Goal: Transaction & Acquisition: Book appointment/travel/reservation

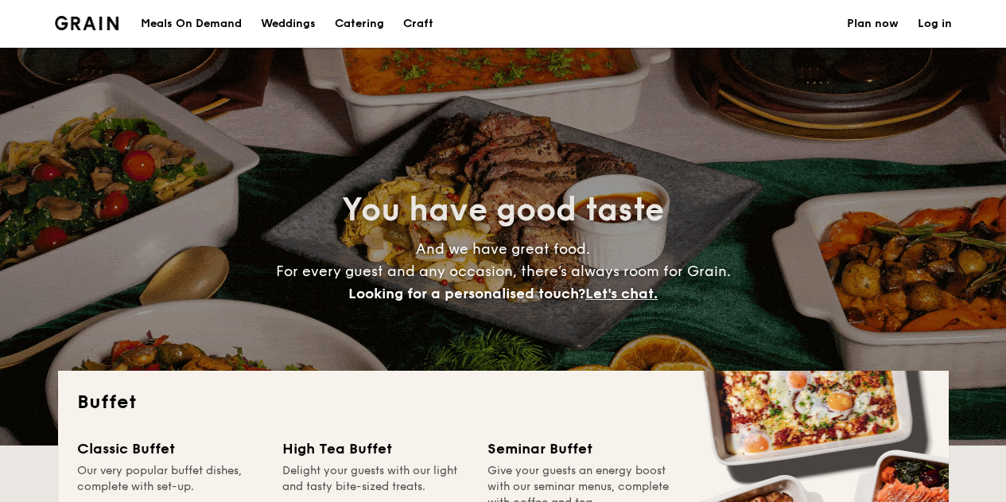
select select
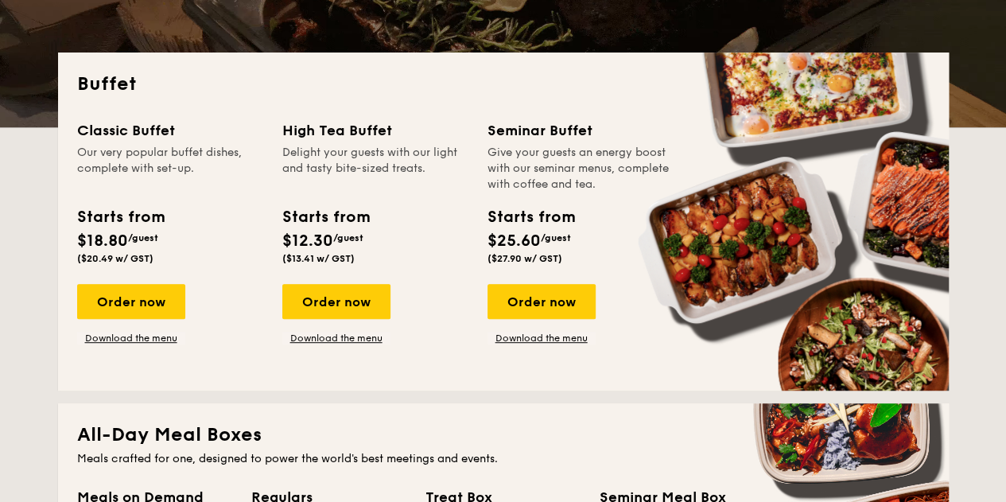
scroll to position [318, 0]
click at [158, 300] on div "Order now" at bounding box center [131, 301] width 108 height 35
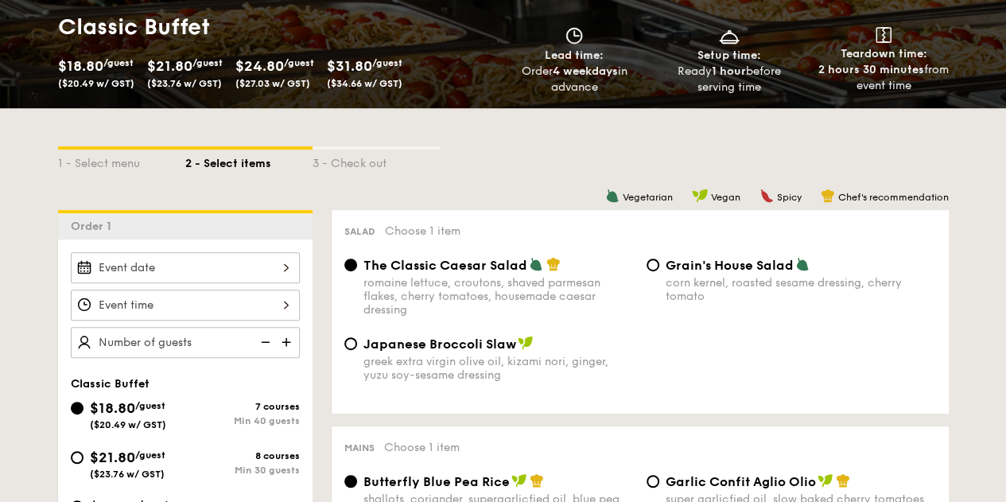
scroll to position [159, 0]
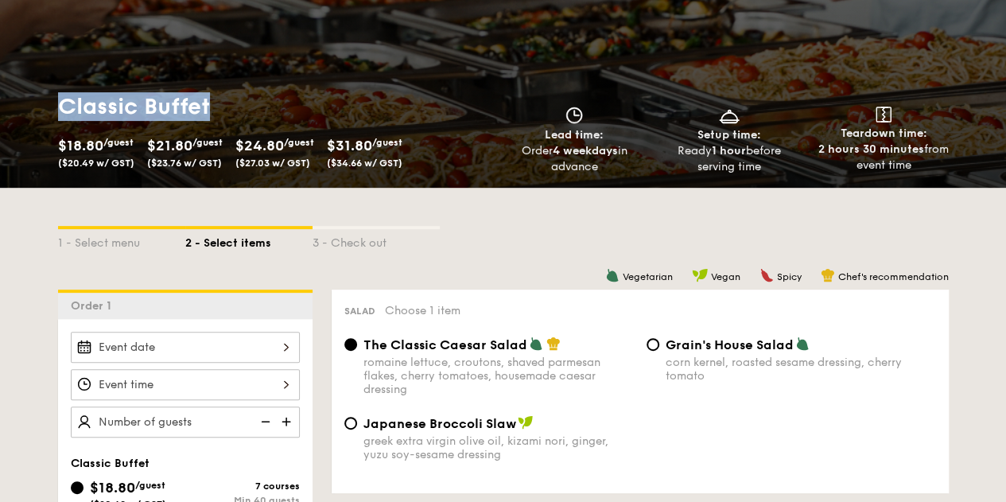
drag, startPoint x: 56, startPoint y: 95, endPoint x: 218, endPoint y: 98, distance: 162.3
click at [218, 98] on div "Classic Buffet $18.80 /guest ($20.49 w/ GST) $21.80 /guest ($23.76 w/ GST) $24.…" at bounding box center [278, 133] width 452 height 83
copy h1 "Classic Buffet"
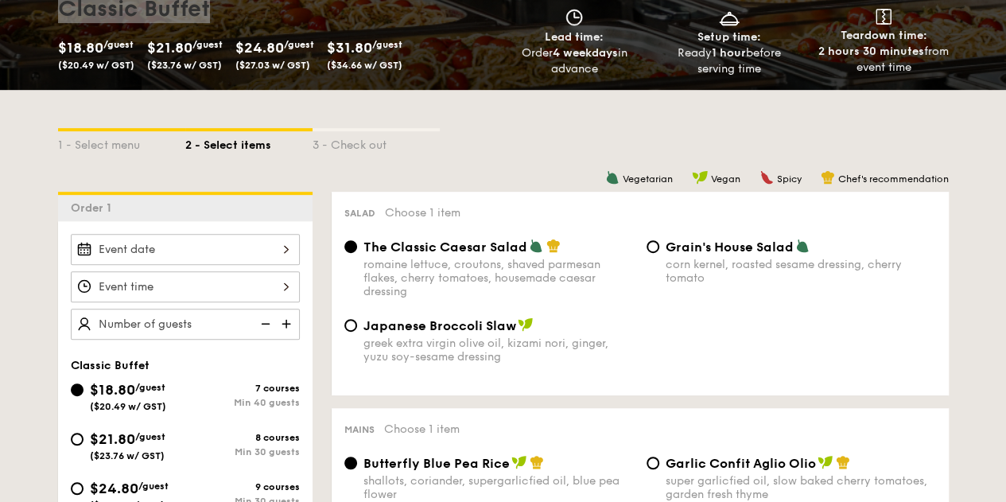
scroll to position [80, 0]
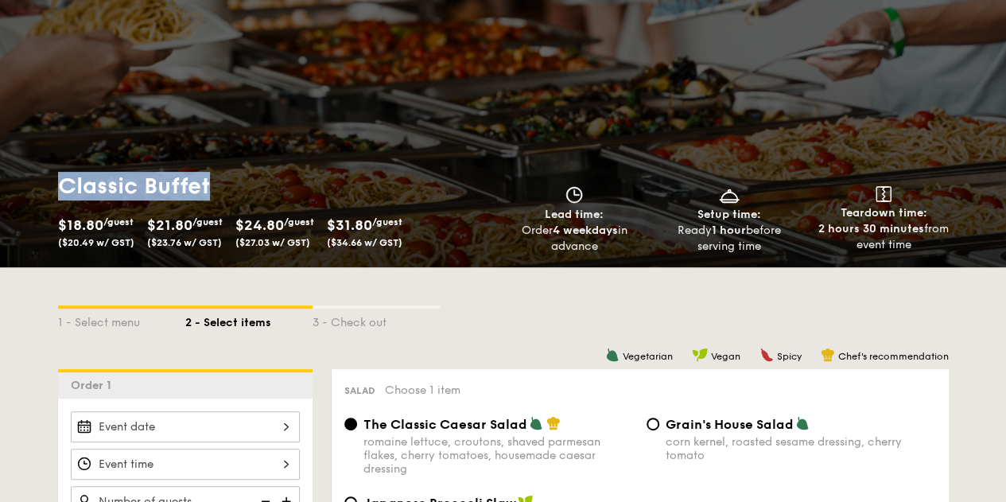
copy h1 "Classic Buffet"
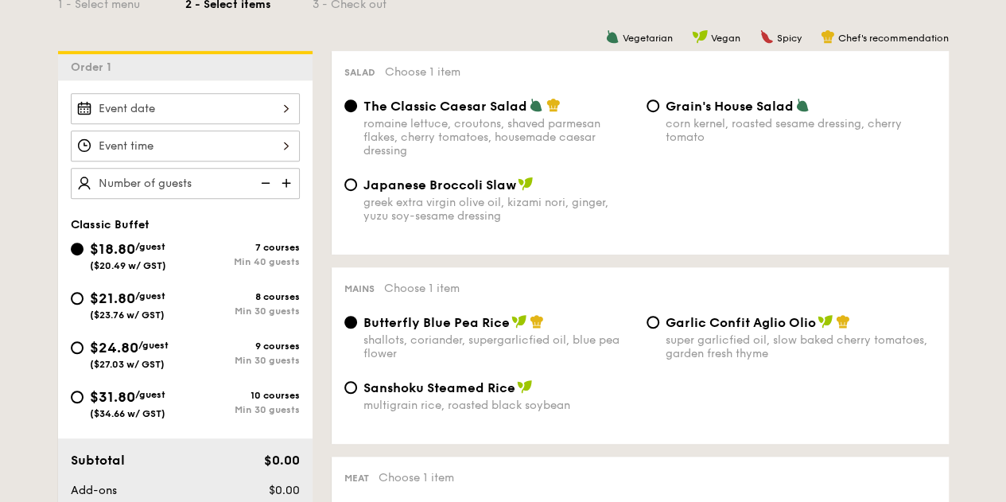
click at [121, 290] on span "$21.80" at bounding box center [112, 299] width 45 height 18
click at [84, 292] on input "$21.80 /guest ($23.76 w/ GST) 8 courses Min 30 guests" at bounding box center [77, 298] width 13 height 13
radio input "true"
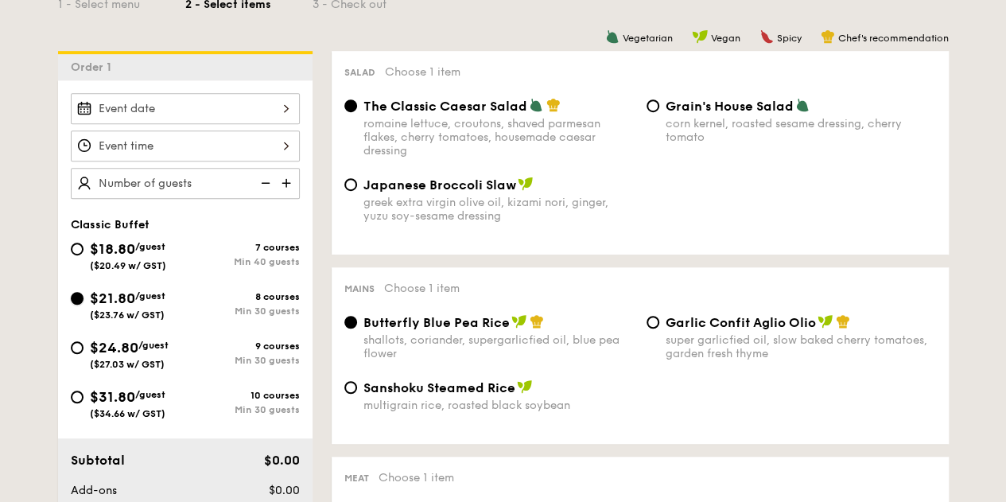
radio input "true"
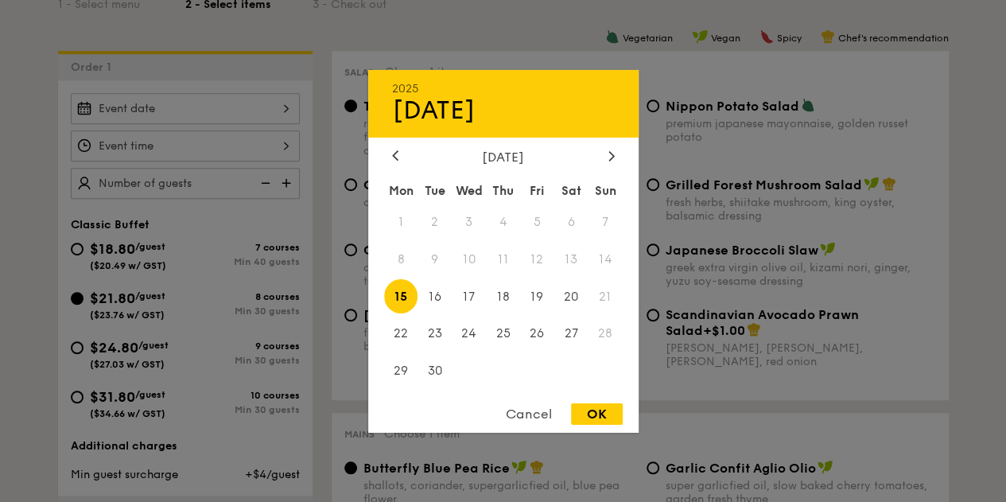
click at [275, 109] on div "2025 Sep 15 September 2025 Mon Tue Wed Thu Fri Sat Sun 1 2 3 4 5 6 7 8 9 10 11 …" at bounding box center [185, 108] width 229 height 31
click at [613, 152] on icon at bounding box center [612, 155] width 6 height 10
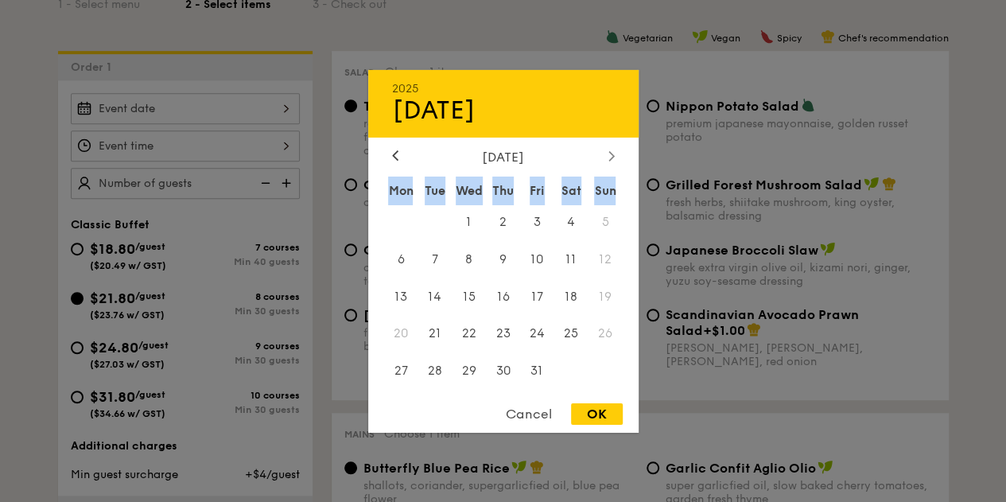
click at [613, 152] on icon at bounding box center [612, 155] width 6 height 10
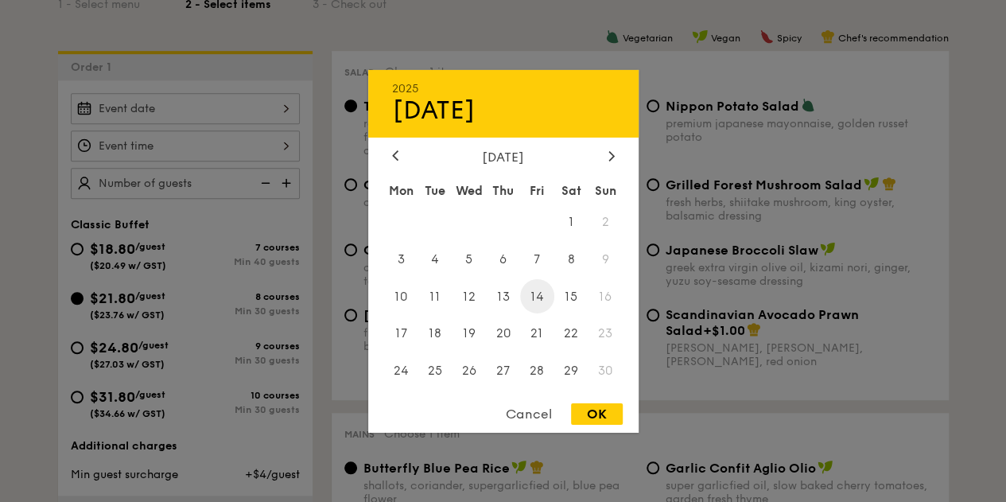
click at [546, 300] on span "14" at bounding box center [537, 296] width 34 height 34
click at [592, 411] on div "OK" at bounding box center [597, 413] width 52 height 21
type input "Nov 14, 2025"
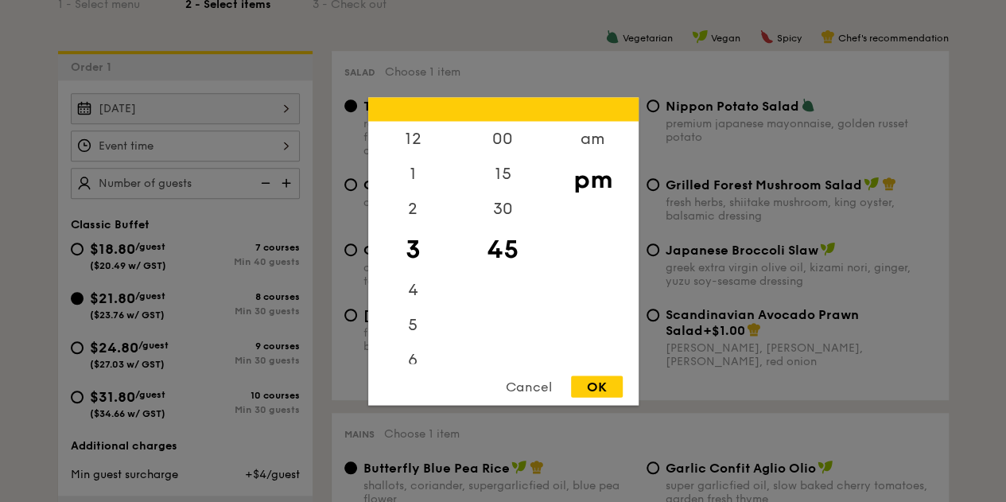
click at [289, 146] on div "12 1 2 3 4 5 6 7 8 9 10 11 00 15 30 45 am pm Cancel OK" at bounding box center [185, 145] width 229 height 31
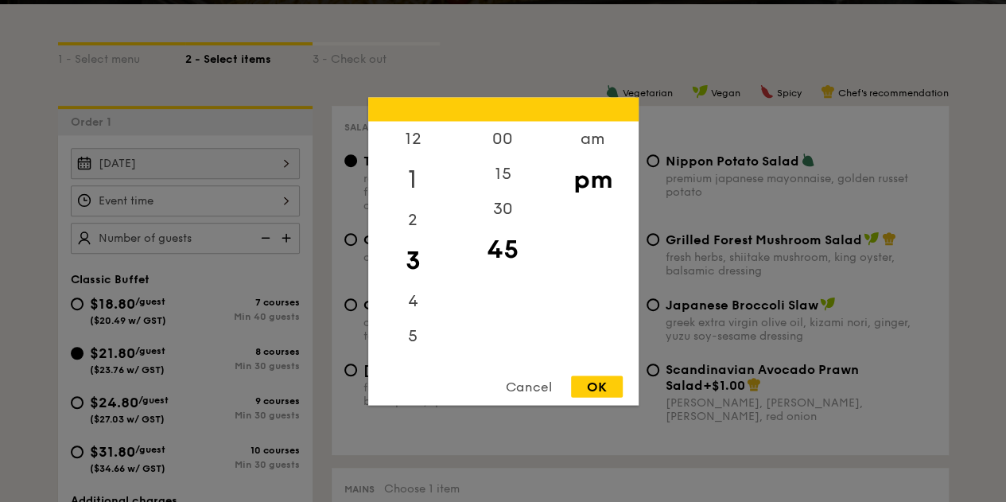
scroll to position [318, 0]
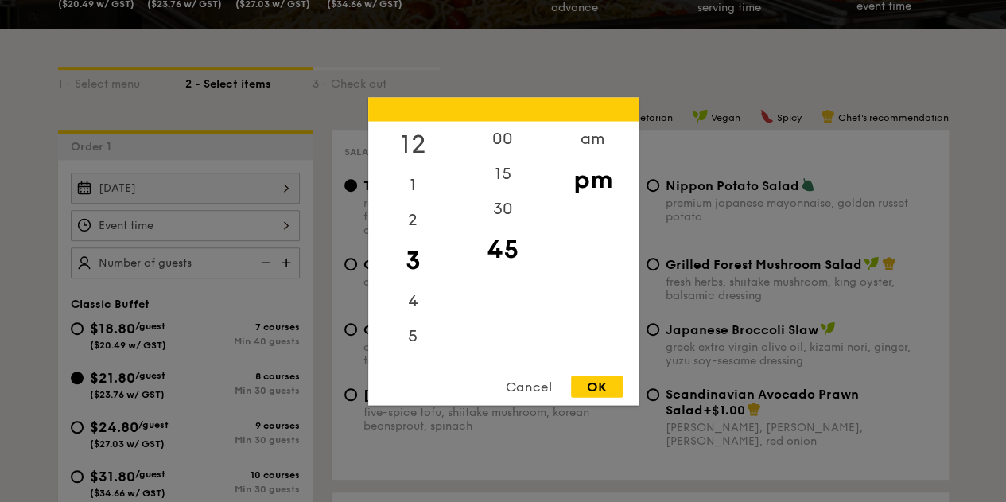
click at [409, 142] on div "12" at bounding box center [413, 144] width 90 height 46
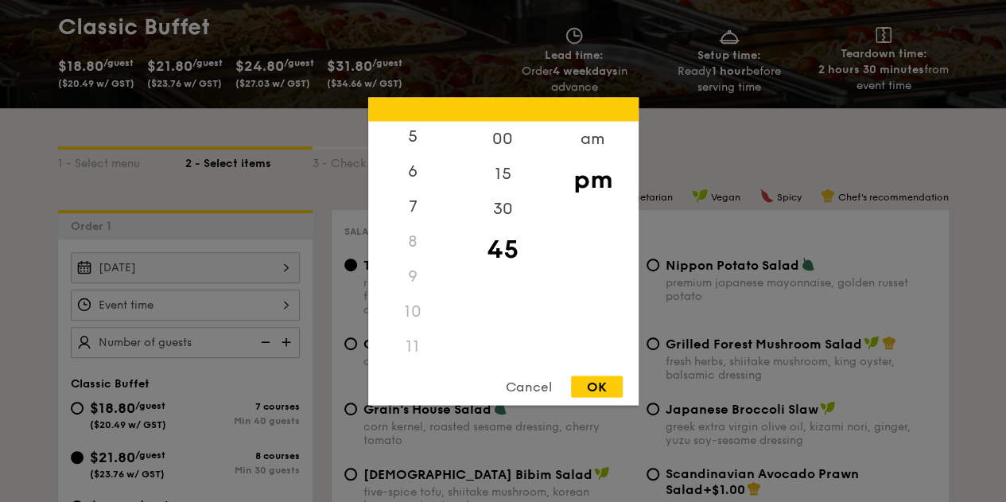
scroll to position [188, 0]
click at [401, 352] on div "11" at bounding box center [413, 346] width 90 height 35
click at [415, 343] on div "11" at bounding box center [413, 346] width 90 height 35
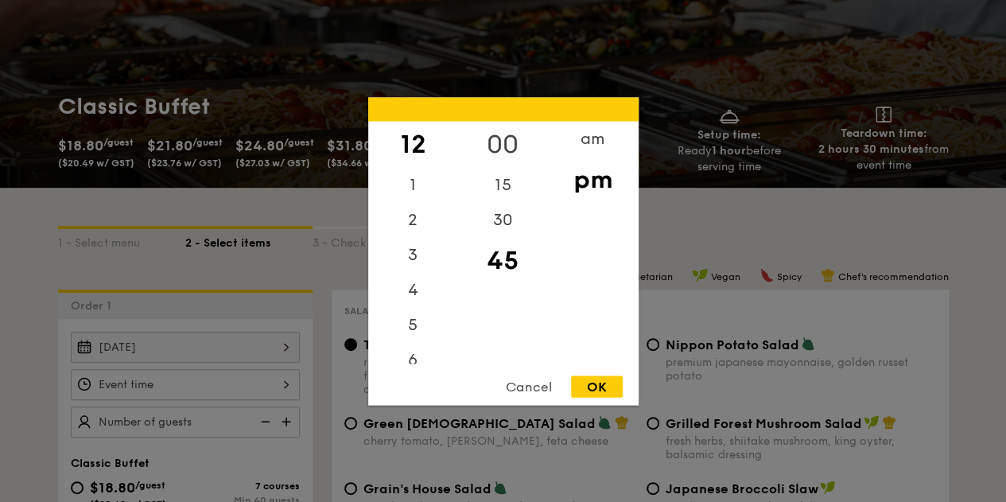
scroll to position [80, 0]
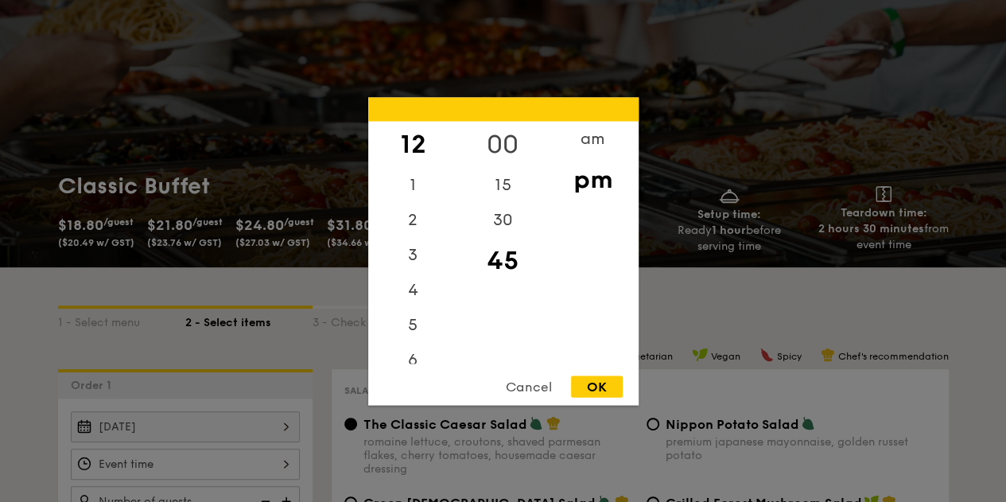
click at [503, 145] on div "00" at bounding box center [503, 144] width 90 height 46
click at [592, 382] on div "OK" at bounding box center [597, 386] width 52 height 21
type input "12:00PM"
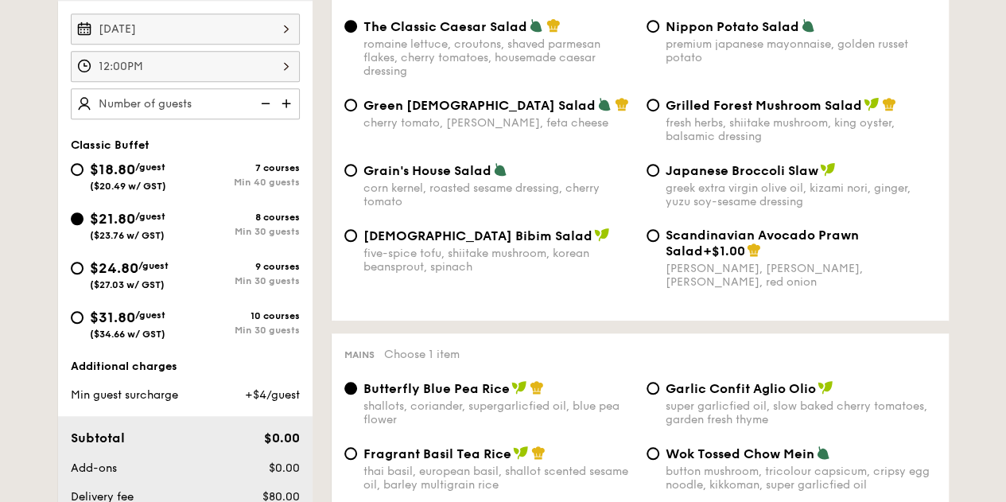
scroll to position [398, 0]
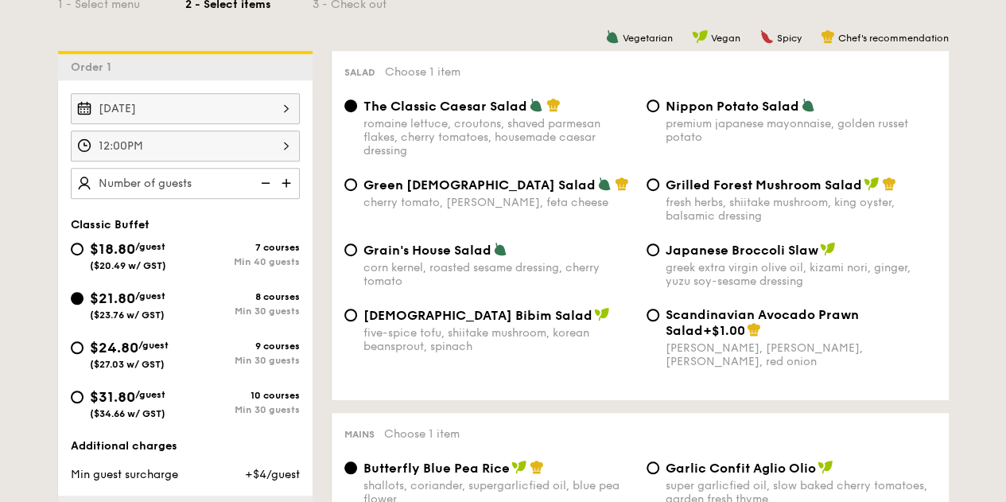
click at [255, 180] on img at bounding box center [264, 183] width 24 height 30
type input "85 guests"
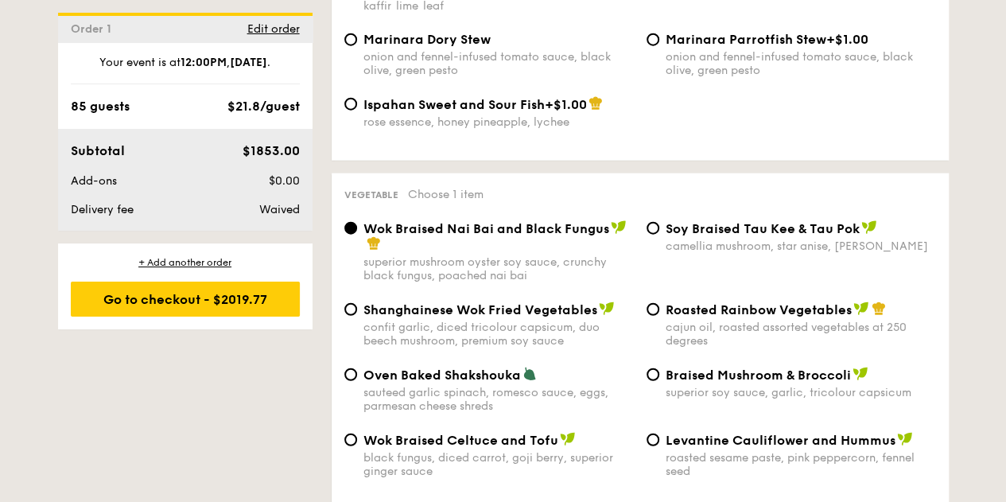
scroll to position [1989, 0]
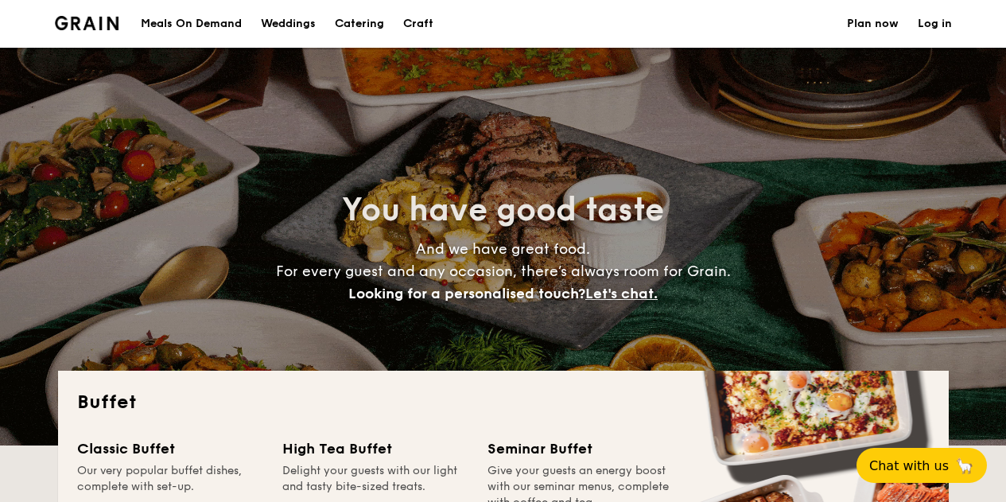
select select
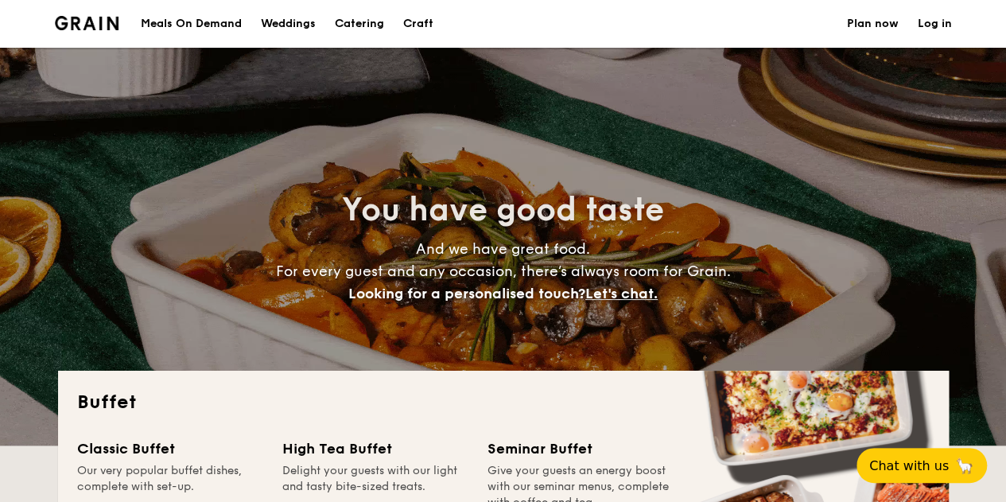
click at [372, 14] on h1 "Catering" at bounding box center [359, 24] width 49 height 48
